Goal: Task Accomplishment & Management: Use online tool/utility

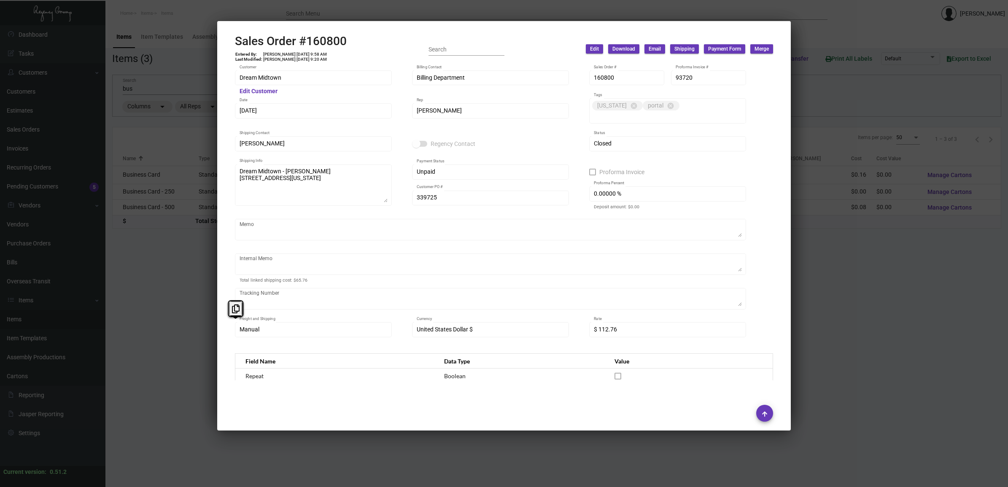
click at [849, 314] on div at bounding box center [504, 243] width 1008 height 487
click at [849, 313] on div at bounding box center [504, 243] width 1008 height 487
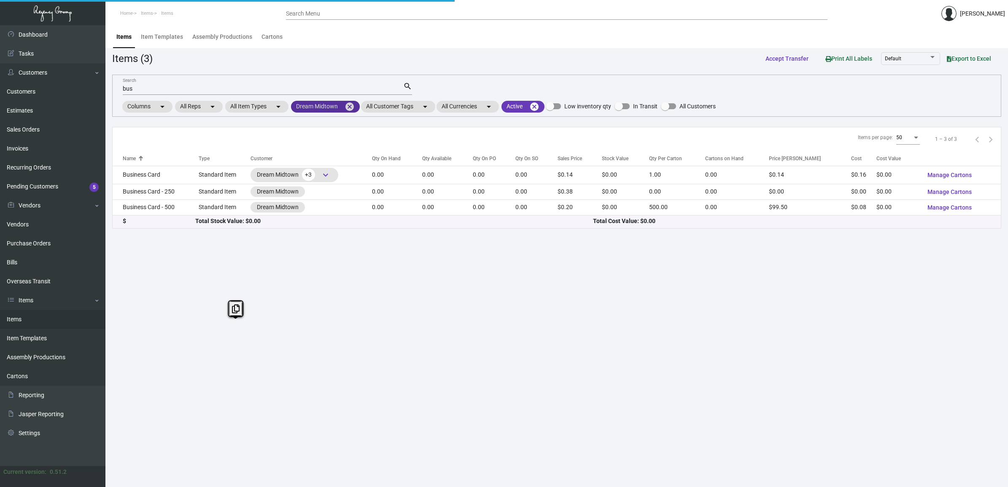
click at [347, 105] on mat-icon "cancel" at bounding box center [349, 107] width 10 height 10
click at [344, 108] on mat-icon "arrow_drop_down" at bounding box center [344, 107] width 10 height 10
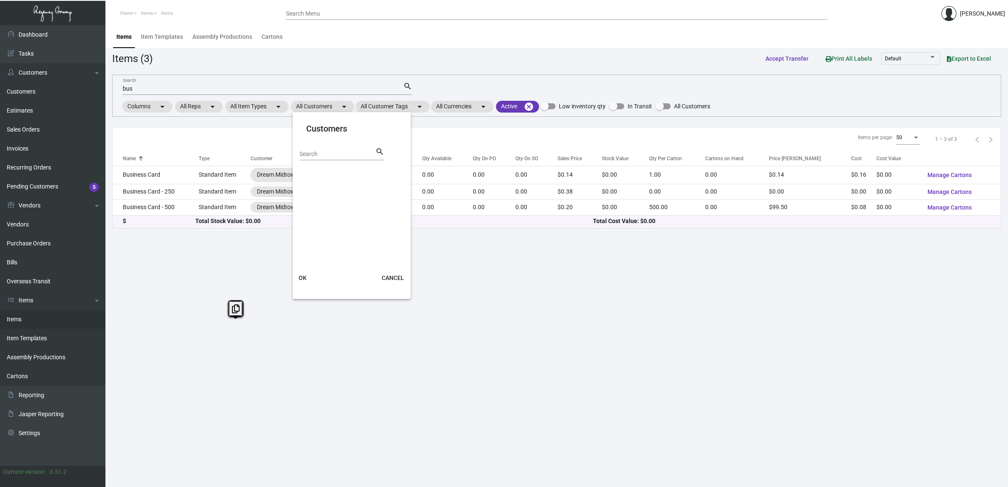
click at [333, 155] on input "Search" at bounding box center [337, 154] width 76 height 7
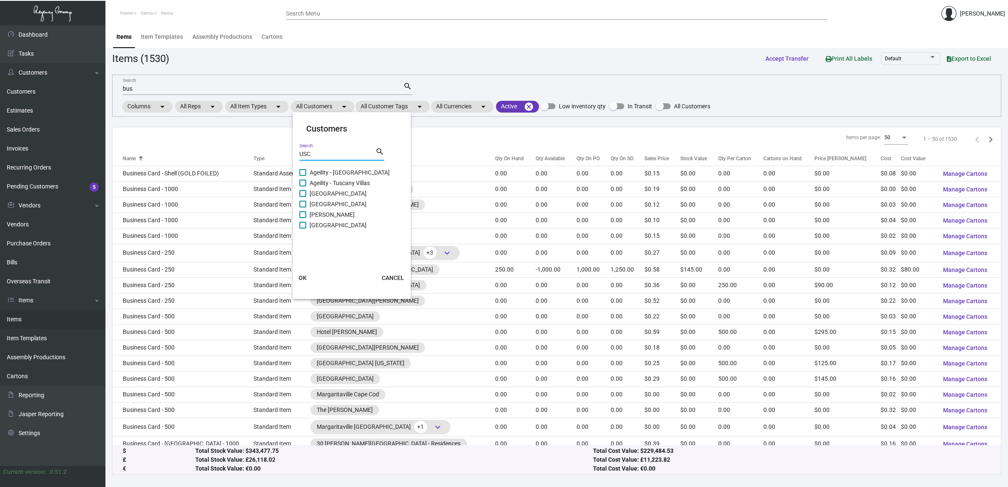
type input "USC"
click at [324, 222] on span "[GEOGRAPHIC_DATA]" at bounding box center [337, 225] width 57 height 10
click at [303, 228] on input "[GEOGRAPHIC_DATA]" at bounding box center [302, 228] width 0 height 0
checkbox input "true"
click at [304, 275] on span "OK" at bounding box center [302, 277] width 8 height 7
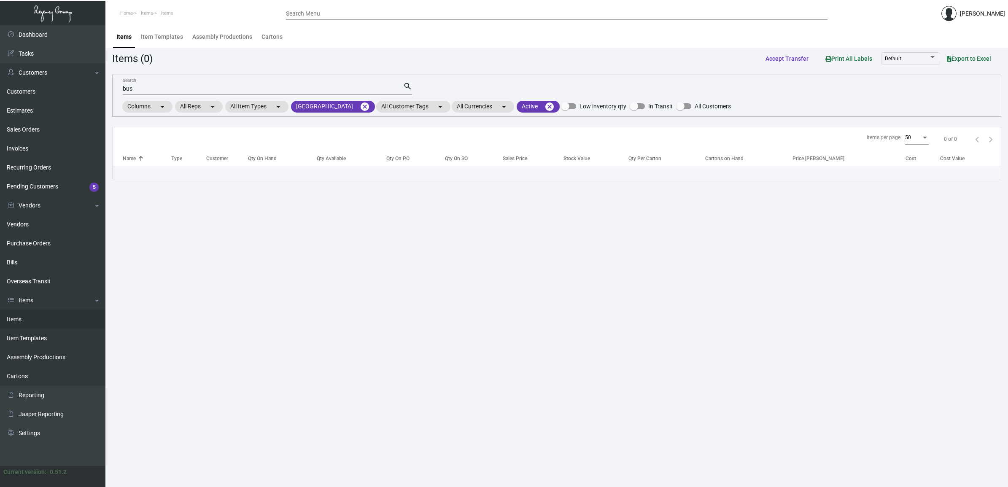
click at [167, 83] on div "bus Search" at bounding box center [263, 88] width 280 height 13
type input "b"
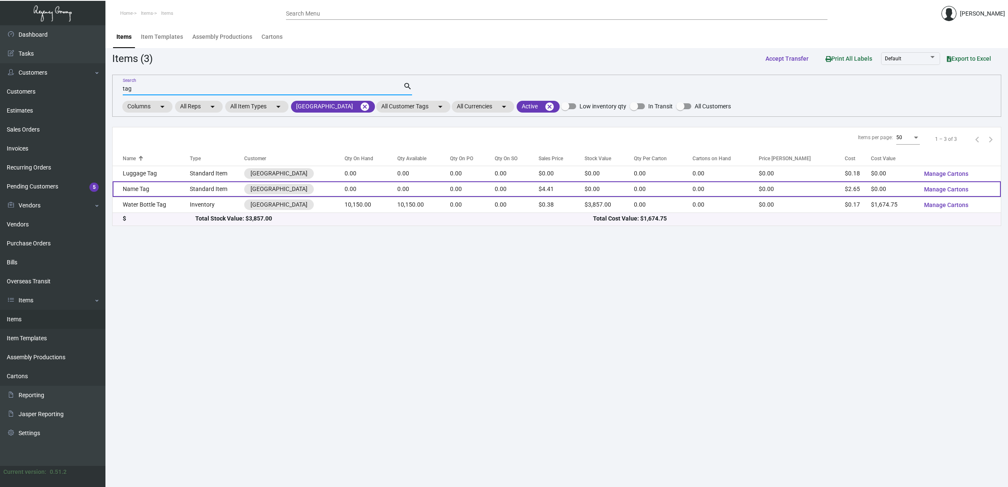
type input "tag"
click at [156, 194] on td "Name Tag" at bounding box center [151, 189] width 77 height 16
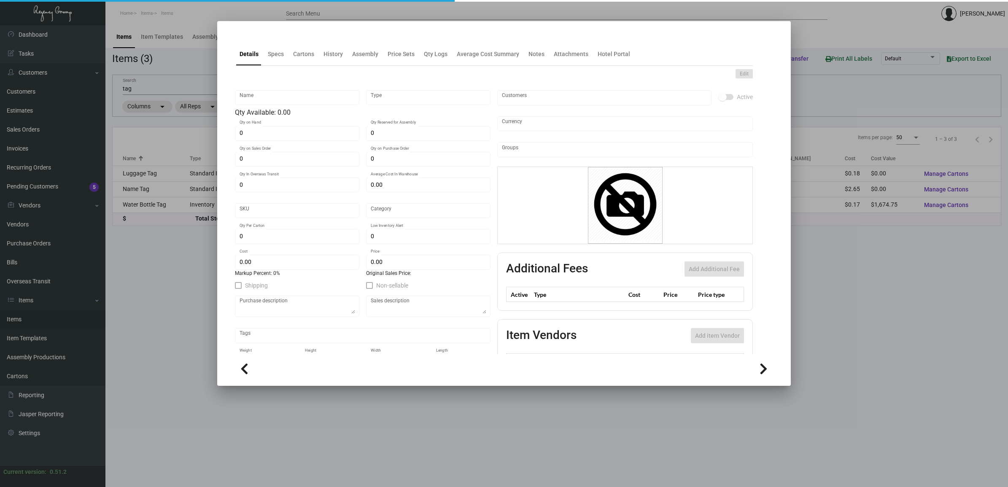
type input "Name Tag"
type input "Standard Item"
type input "$ 0.00"
type input "1031-Name Tag-03"
type input "Standard"
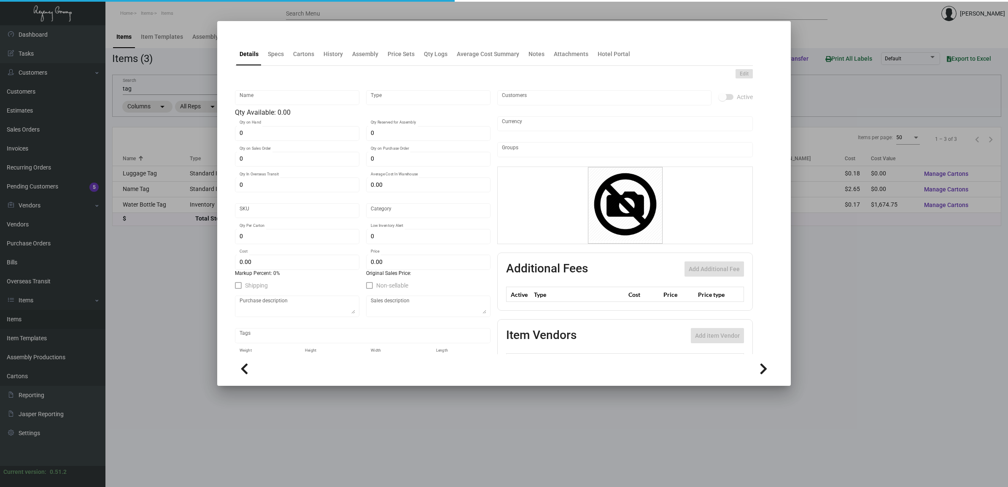
type input "$ 2.65"
type input "$ 4.41"
checkbox input "true"
type input "United States Dollar $"
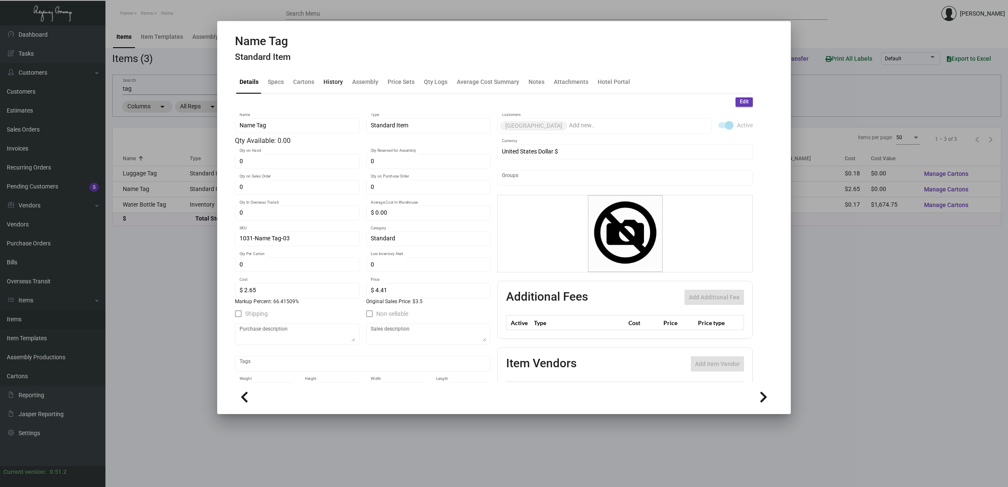
click at [333, 89] on div "History" at bounding box center [333, 82] width 26 height 20
